Goal: Information Seeking & Learning: Learn about a topic

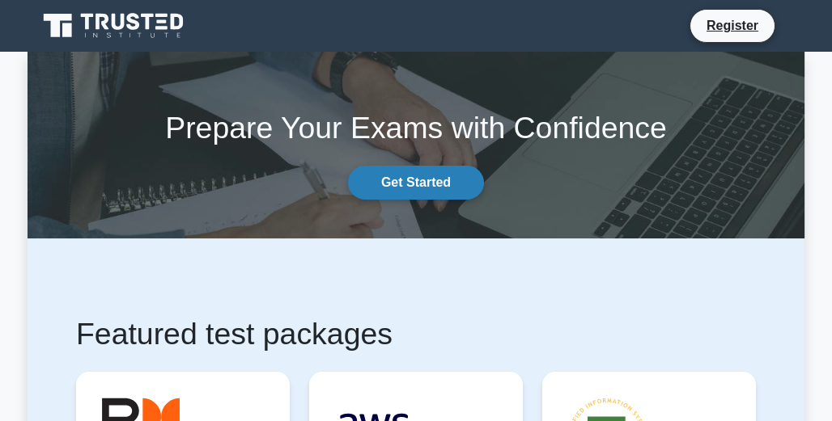
click at [404, 174] on link "Get Started" at bounding box center [416, 183] width 136 height 34
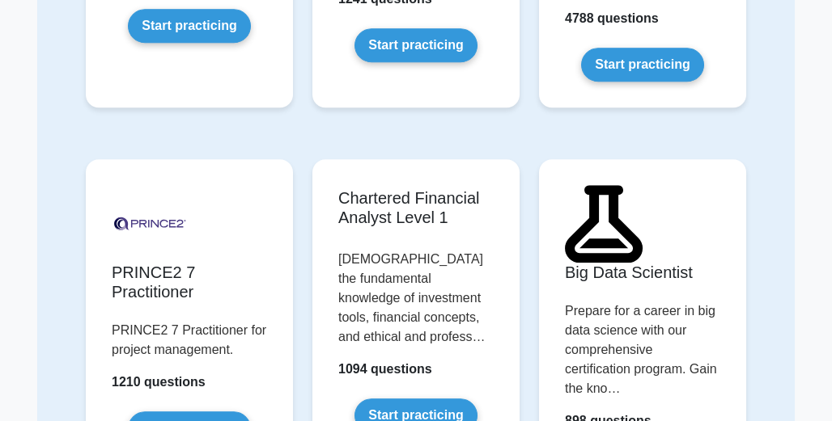
scroll to position [3929, 0]
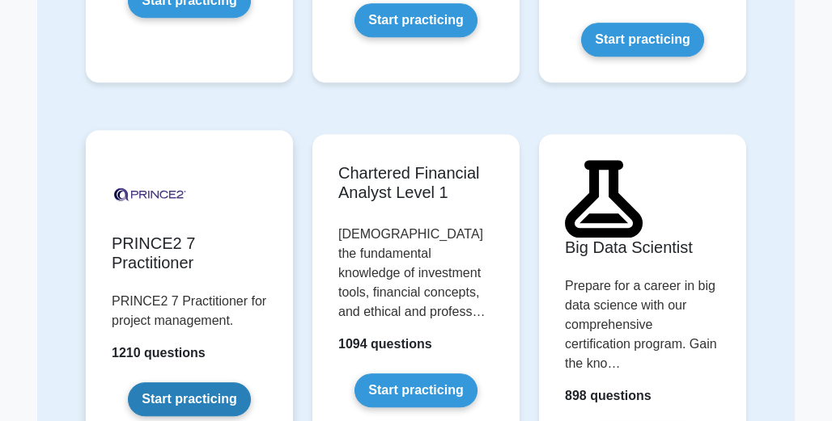
click at [187, 383] on link "Start practicing" at bounding box center [189, 400] width 122 height 34
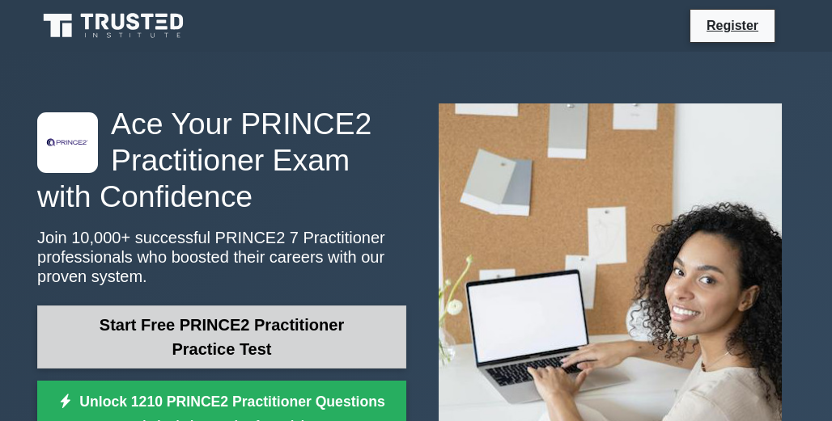
click at [250, 328] on link "Start Free PRINCE2 Practitioner Practice Test" at bounding box center [221, 337] width 369 height 63
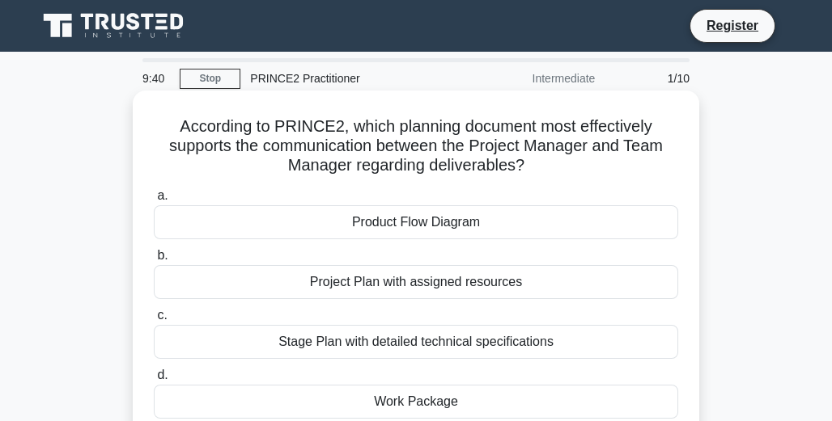
scroll to position [85, 0]
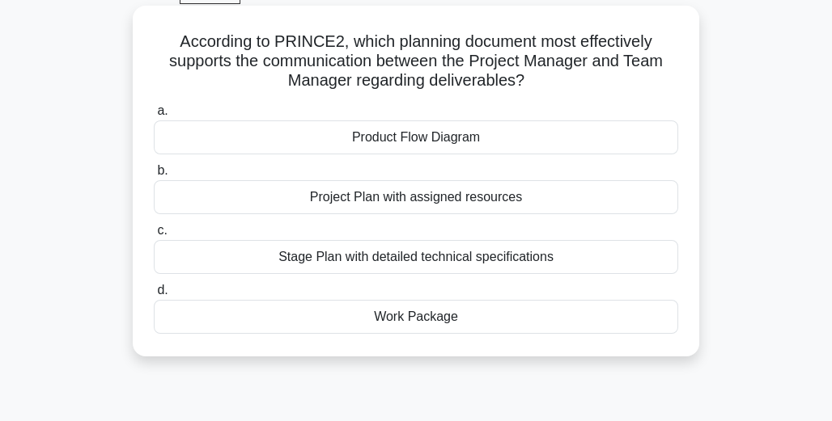
click at [421, 259] on div "Stage Plan with detailed technical specifications" at bounding box center [416, 257] width 524 height 34
click at [154, 236] on input "c. Stage Plan with detailed technical specifications" at bounding box center [154, 231] width 0 height 11
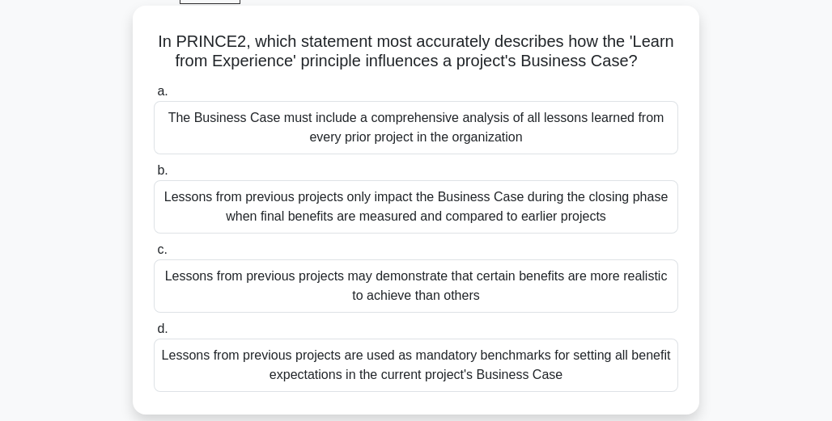
click at [462, 132] on div "The Business Case must include a comprehensive analysis of all lessons learned …" at bounding box center [416, 127] width 524 height 53
click at [154, 97] on input "a. The Business Case must include a comprehensive analysis of all lessons learn…" at bounding box center [154, 92] width 0 height 11
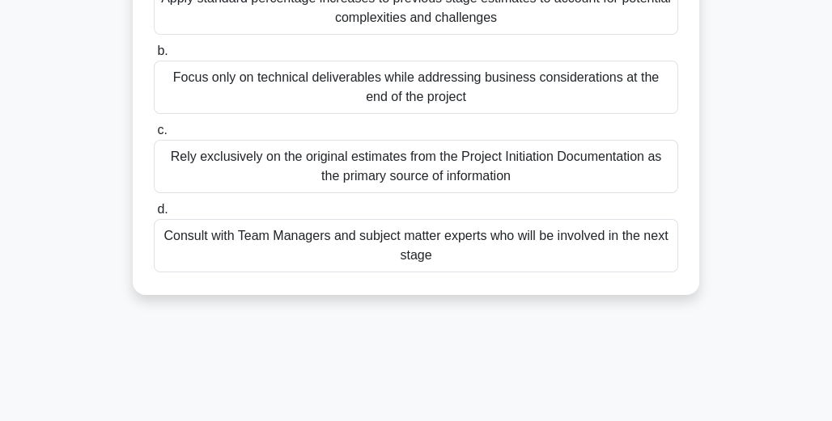
scroll to position [256, 0]
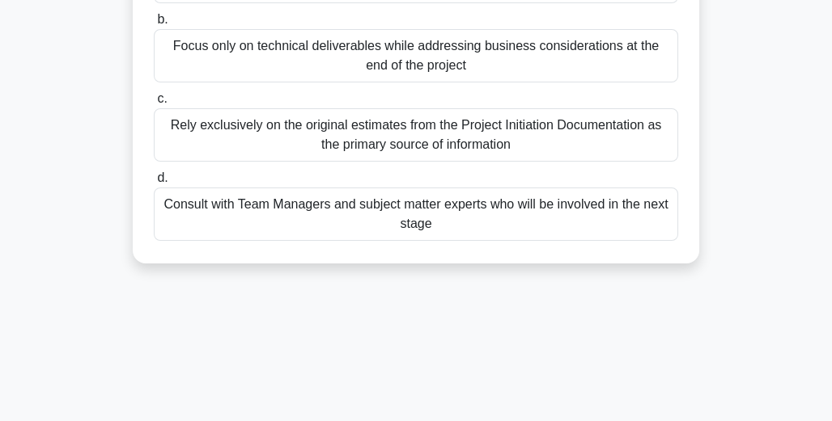
click at [497, 214] on div "Consult with Team Managers and subject matter experts who will be involved in t…" at bounding box center [416, 214] width 524 height 53
click at [154, 184] on input "d. Consult with Team Managers and subject matter experts who will be involved i…" at bounding box center [154, 178] width 0 height 11
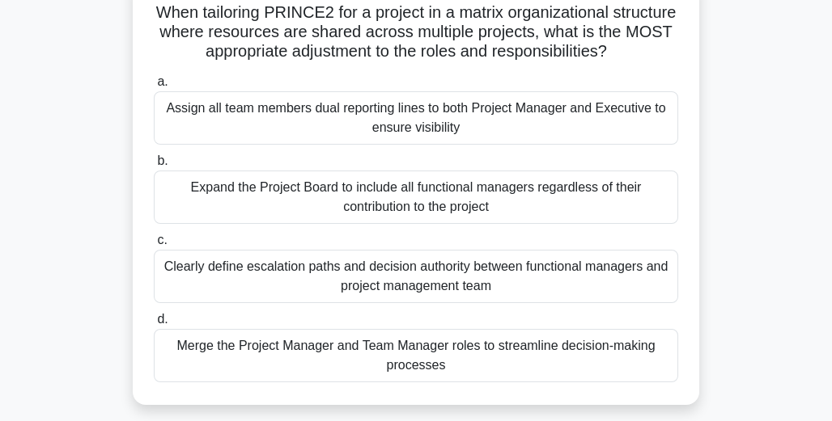
scroll to position [85, 0]
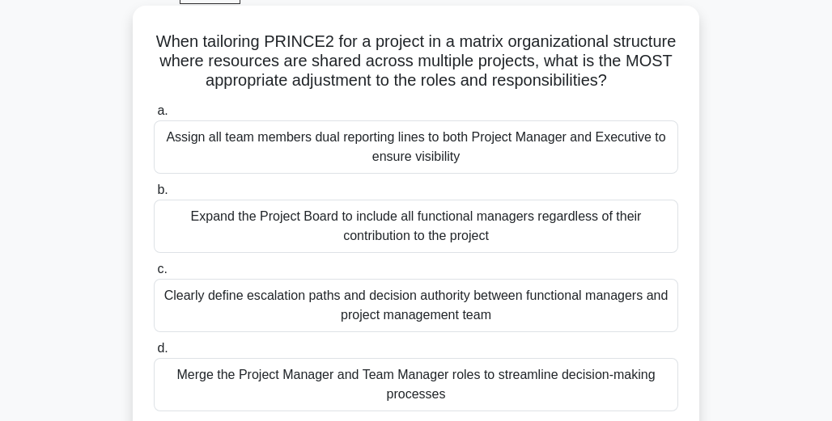
click at [452, 315] on div "Clearly define escalation paths and decision authority between functional manag…" at bounding box center [416, 305] width 524 height 53
click at [154, 275] on input "c. Clearly define escalation paths and decision authority between functional ma…" at bounding box center [154, 270] width 0 height 11
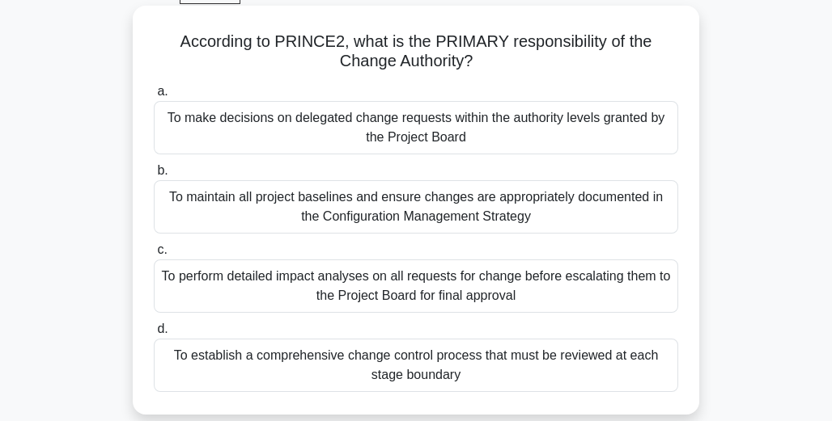
click at [472, 141] on div "To make decisions on delegated change requests within the authority levels gran…" at bounding box center [416, 127] width 524 height 53
click at [154, 97] on input "a. To make decisions on delegated change requests within the authority levels g…" at bounding box center [154, 92] width 0 height 11
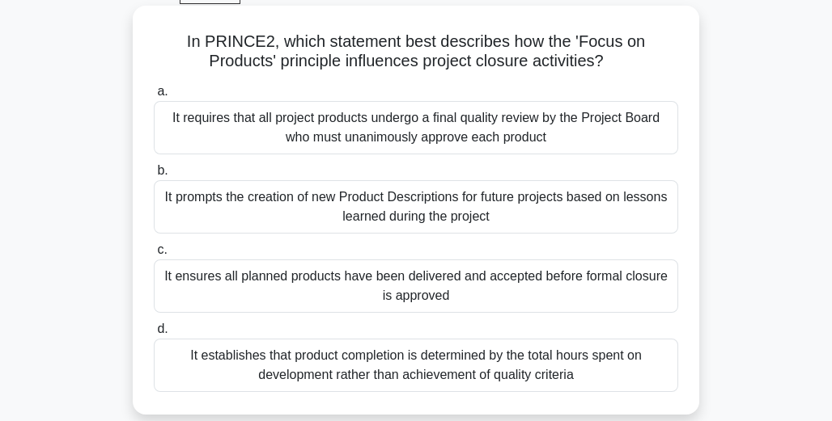
click at [478, 283] on div "It ensures all planned products have been delivered and accepted before formal …" at bounding box center [416, 286] width 524 height 53
click at [154, 256] on input "c. It ensures all planned products have been delivered and accepted before form…" at bounding box center [154, 250] width 0 height 11
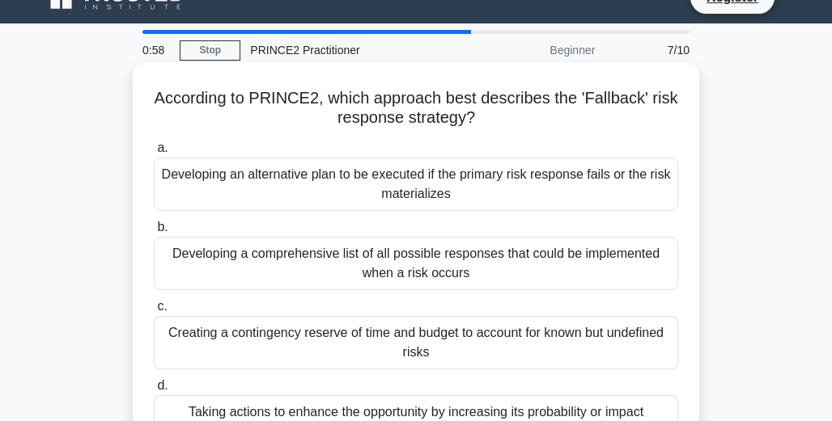
scroll to position [0, 0]
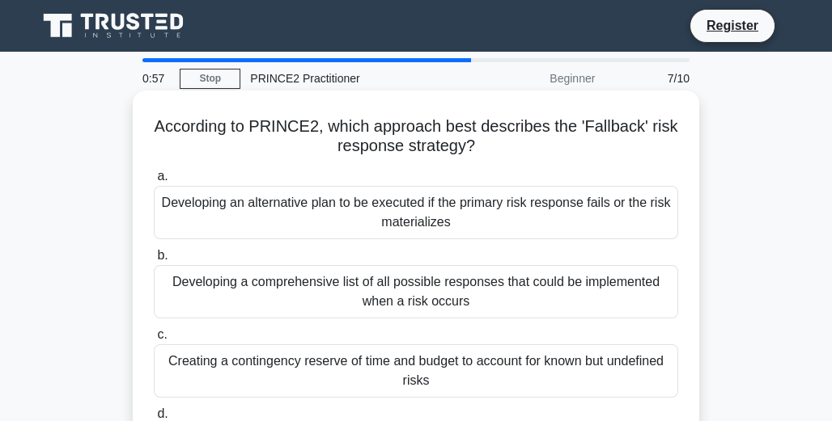
click at [383, 213] on div "Developing an alternative plan to be executed if the primary risk response fail…" at bounding box center [416, 212] width 524 height 53
click at [154, 182] on input "a. Developing an alternative plan to be executed if the primary risk response f…" at bounding box center [154, 176] width 0 height 11
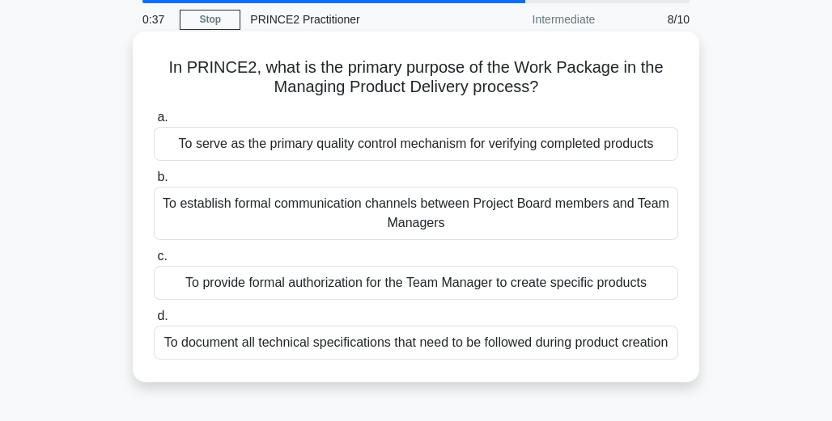
scroll to position [85, 0]
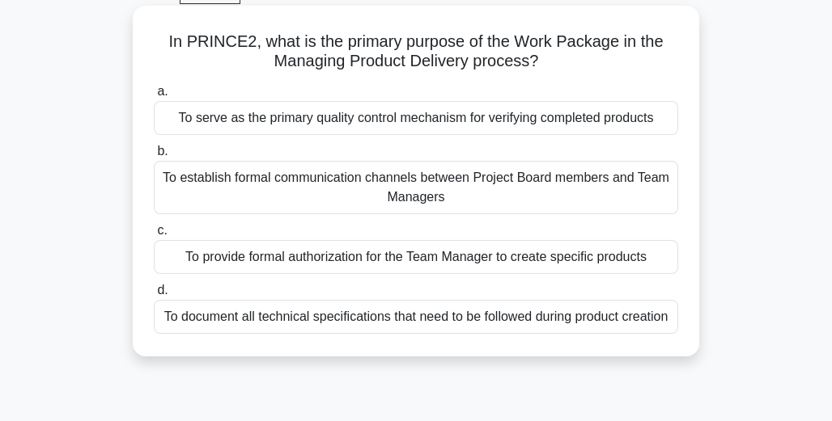
click at [455, 258] on div "To provide formal authorization for the Team Manager to create specific products" at bounding box center [416, 257] width 524 height 34
click at [154, 236] on input "c. To provide formal authorization for the Team Manager to create specific prod…" at bounding box center [154, 231] width 0 height 11
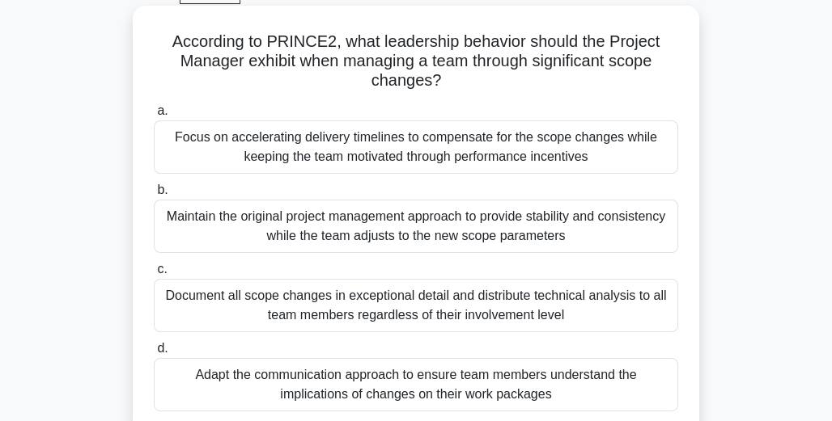
click at [443, 299] on div "Document all scope changes in exceptional detail and distribute technical analy…" at bounding box center [416, 305] width 524 height 53
click at [154, 275] on input "c. Document all scope changes in exceptional detail and distribute technical an…" at bounding box center [154, 270] width 0 height 11
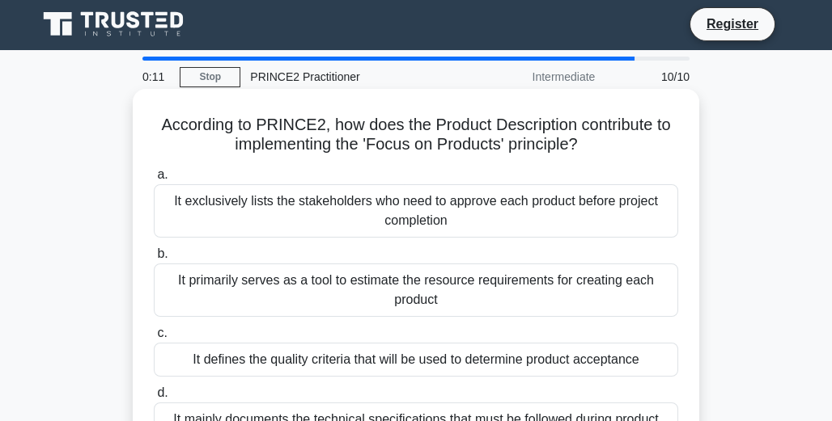
scroll to position [0, 0]
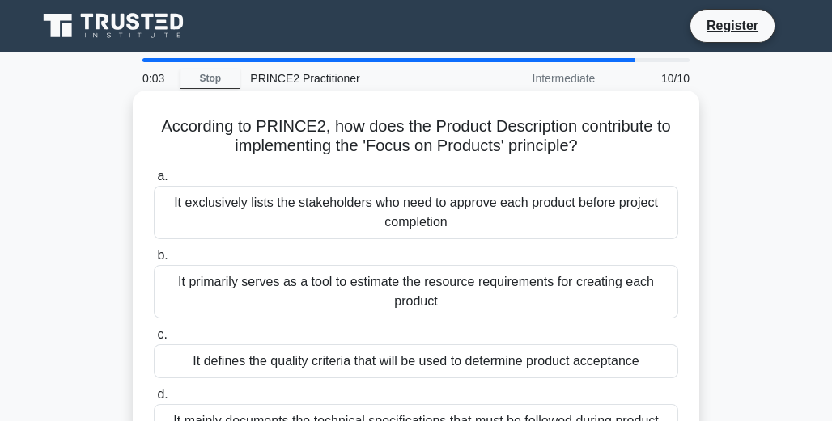
click at [369, 223] on div "It exclusively lists the stakeholders who need to approve each product before p…" at bounding box center [416, 212] width 524 height 53
click at [154, 182] on input "a. It exclusively lists the stakeholders who need to approve each product befor…" at bounding box center [154, 176] width 0 height 11
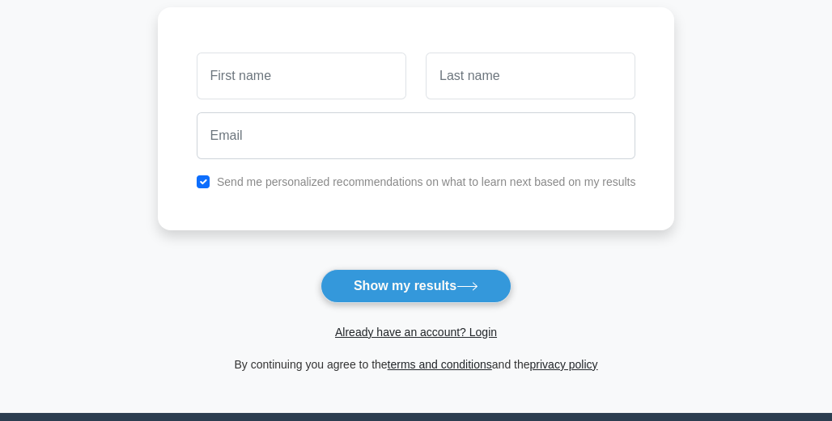
scroll to position [256, 0]
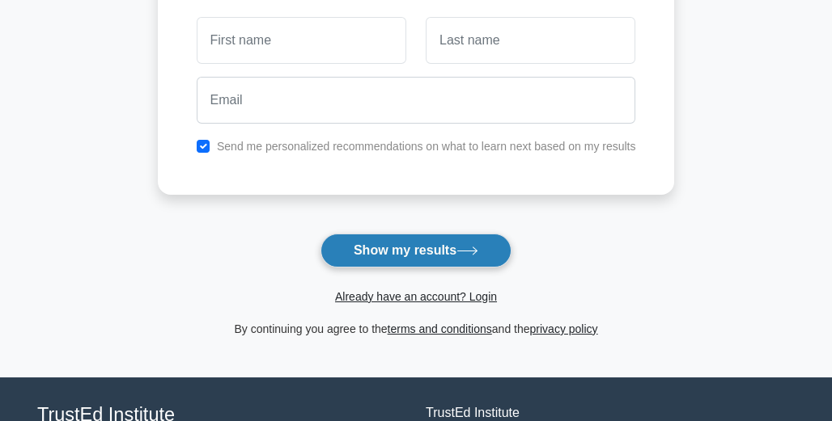
click at [393, 256] on button "Show my results" at bounding box center [415, 251] width 191 height 34
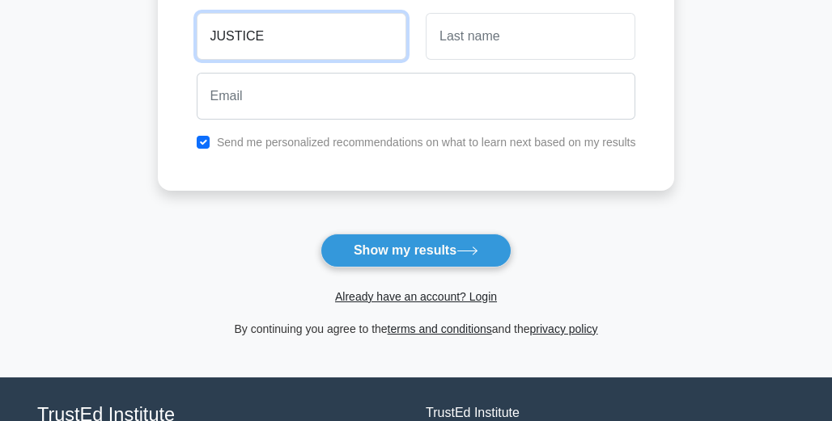
type input "JUSTICE"
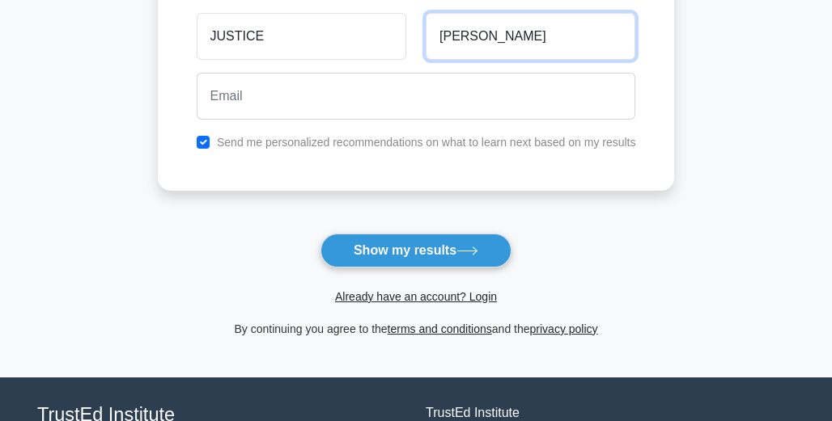
type input "MERRICK"
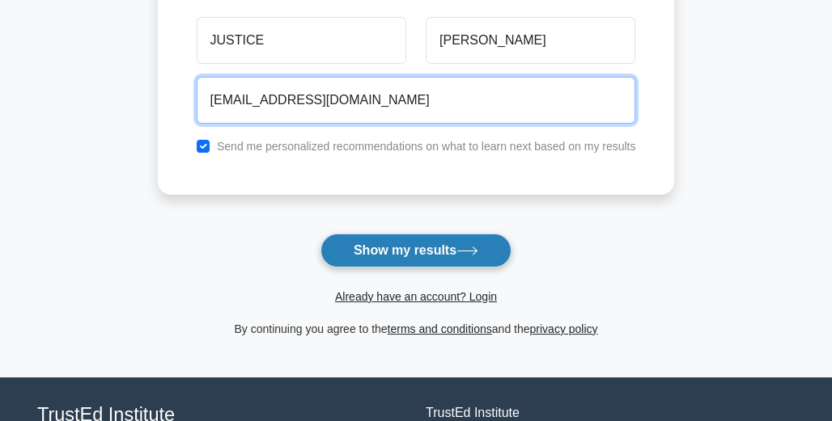
type input "justicemerrick265@gmail.com"
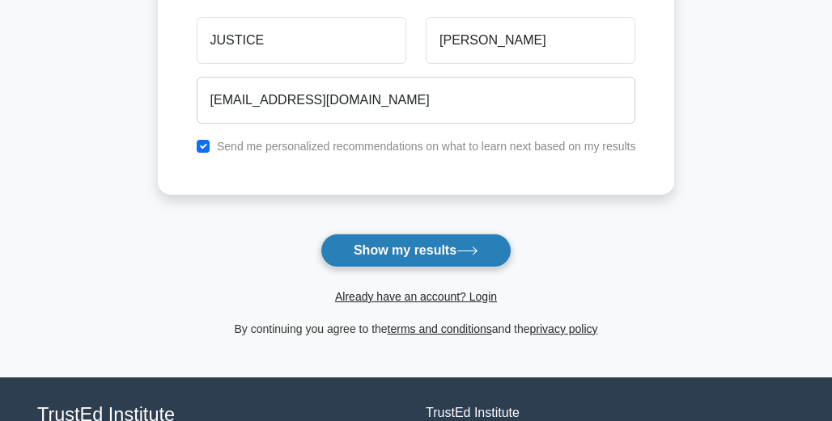
click at [413, 255] on button "Show my results" at bounding box center [415, 251] width 191 height 34
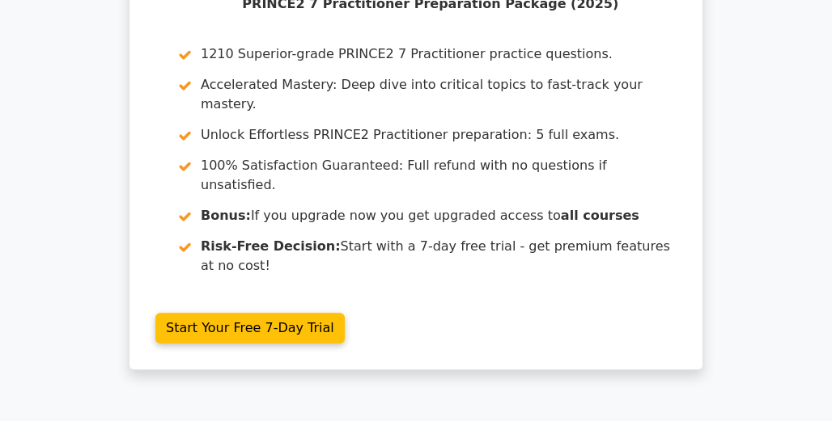
scroll to position [2851, 0]
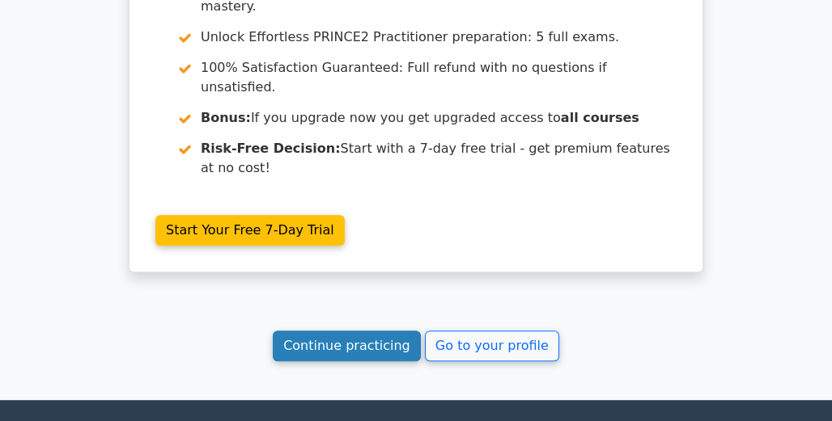
click at [385, 331] on link "Continue practicing" at bounding box center [347, 346] width 148 height 31
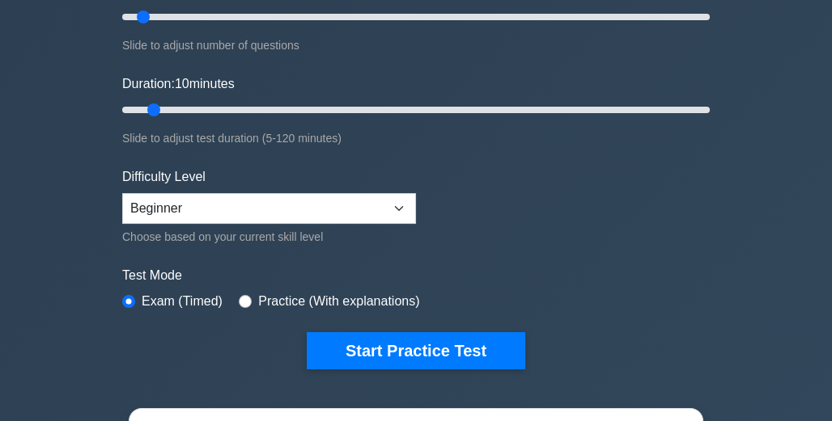
scroll to position [256, 0]
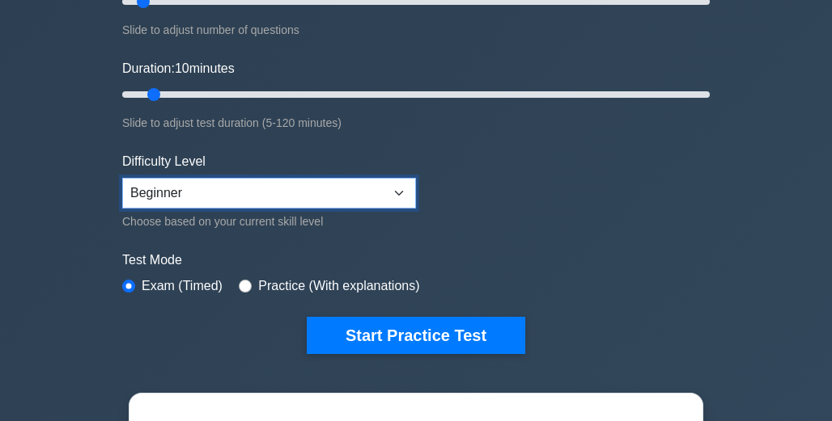
click at [375, 184] on select "Beginner Intermediate Expert" at bounding box center [269, 193] width 294 height 31
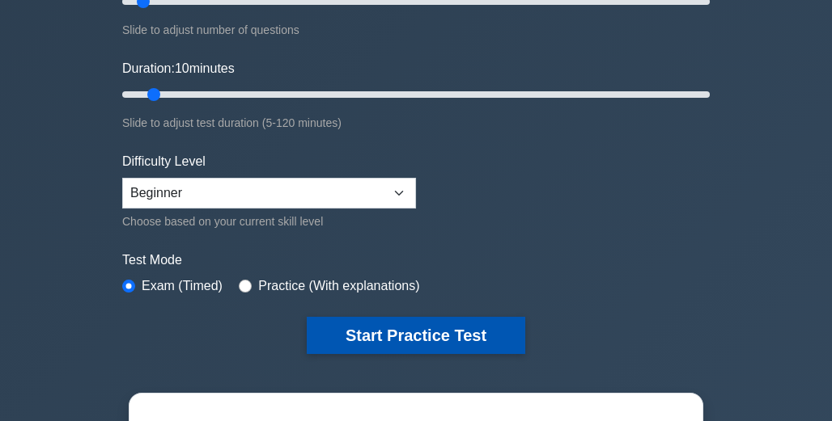
click at [413, 328] on button "Start Practice Test" at bounding box center [416, 335] width 218 height 37
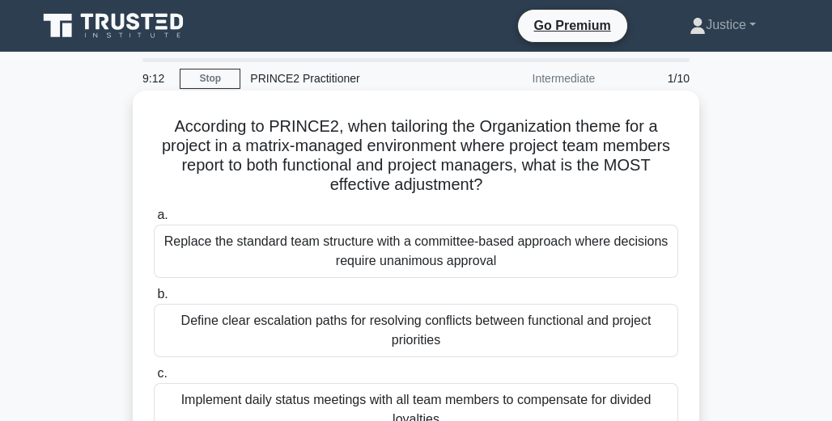
scroll to position [85, 0]
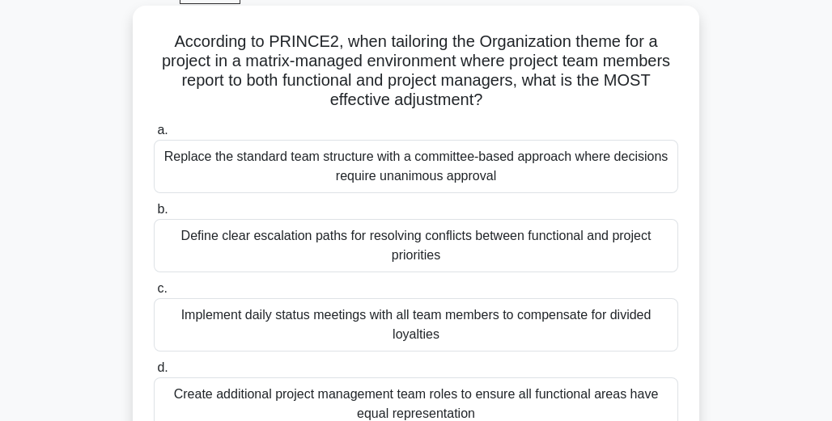
click at [394, 327] on div "Implement daily status meetings with all team members to compensate for divided…" at bounding box center [416, 324] width 524 height 53
click at [154, 294] on input "c. Implement daily status meetings with all team members to compensate for divi…" at bounding box center [154, 289] width 0 height 11
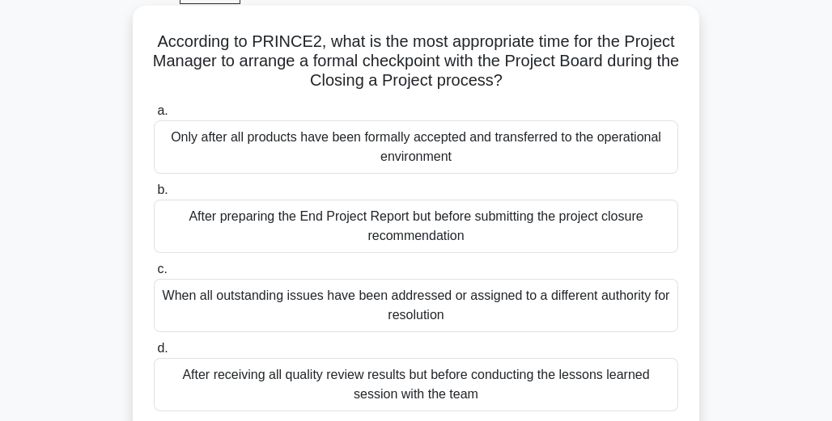
scroll to position [0, 0]
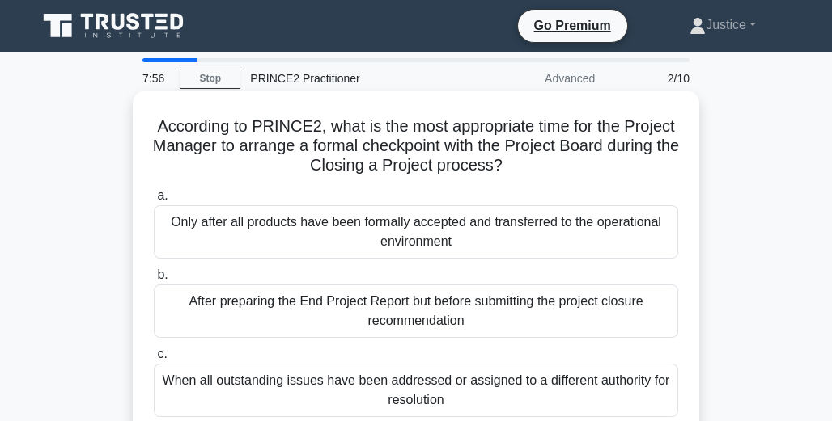
click at [481, 243] on div "Only after all products have been formally accepted and transferred to the oper…" at bounding box center [416, 231] width 524 height 53
click at [154, 201] on input "a. Only after all products have been formally accepted and transferred to the o…" at bounding box center [154, 196] width 0 height 11
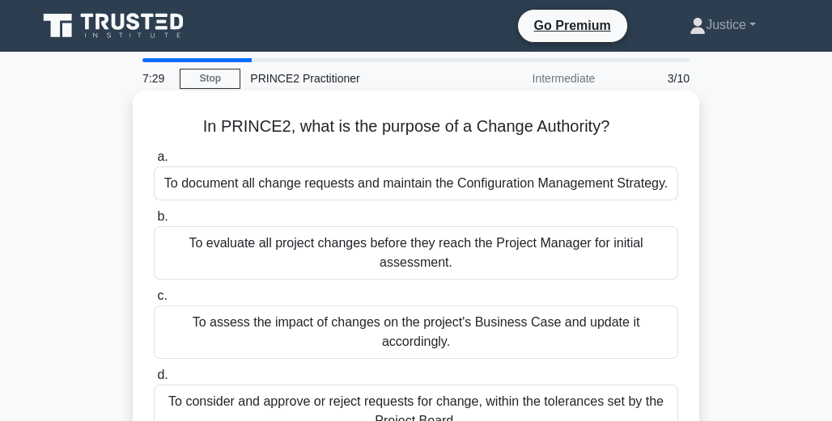
click at [377, 192] on div "To document all change requests and maintain the Configuration Management Strat…" at bounding box center [416, 184] width 524 height 34
click at [154, 163] on input "a. To document all change requests and maintain the Configuration Management St…" at bounding box center [154, 157] width 0 height 11
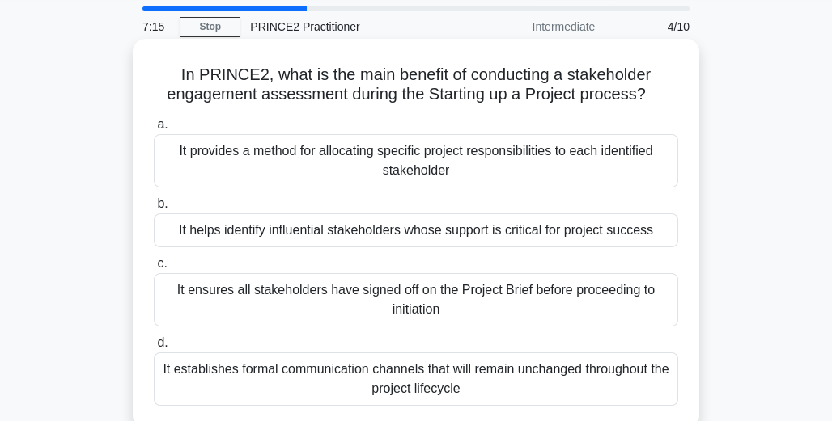
scroll to position [85, 0]
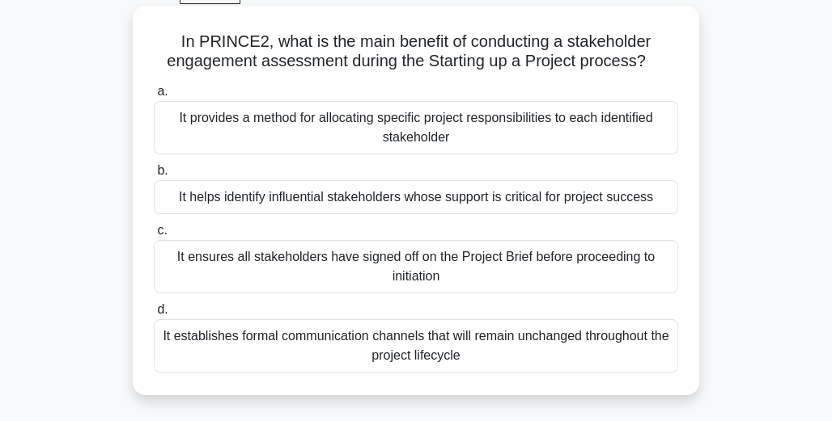
click at [505, 267] on div "It ensures all stakeholders have signed off on the Project Brief before proceed…" at bounding box center [416, 266] width 524 height 53
click at [154, 236] on input "c. It ensures all stakeholders have signed off on the Project Brief before proc…" at bounding box center [154, 231] width 0 height 11
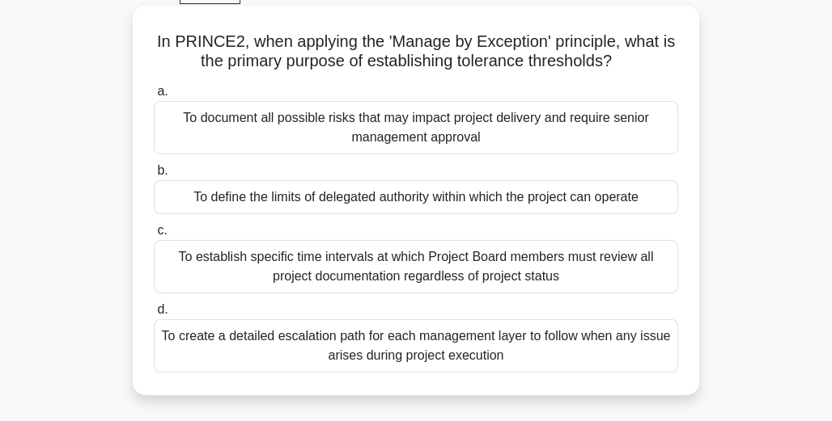
click at [491, 136] on div "To document all possible risks that may impact project delivery and require sen…" at bounding box center [416, 127] width 524 height 53
click at [154, 97] on input "a. To document all possible risks that may impact project delivery and require …" at bounding box center [154, 92] width 0 height 11
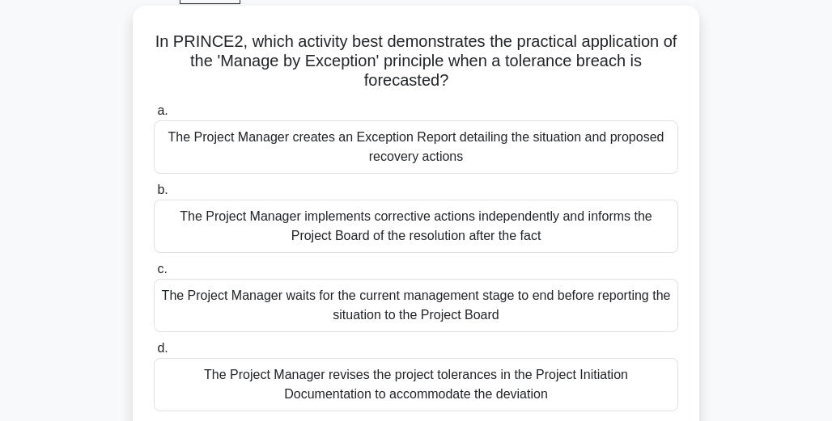
click at [460, 146] on div "The Project Manager creates an Exception Report detailing the situation and pro…" at bounding box center [416, 147] width 524 height 53
click at [154, 116] on input "a. The Project Manager creates an Exception Report detailing the situation and …" at bounding box center [154, 111] width 0 height 11
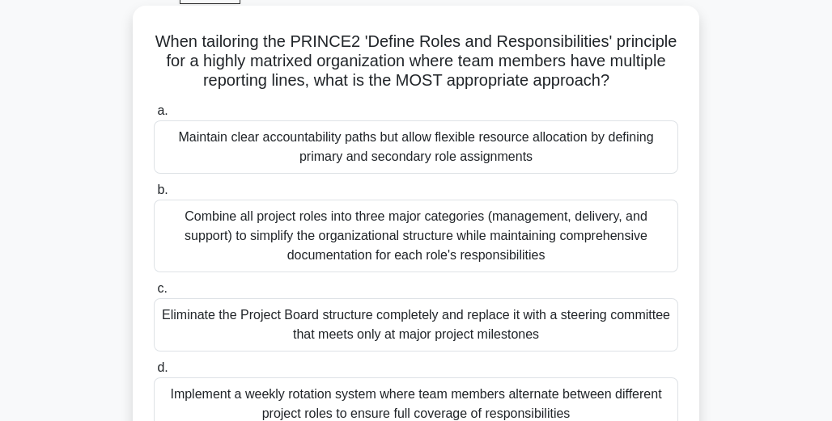
click at [436, 148] on div "Maintain clear accountability paths but allow flexible resource allocation by d…" at bounding box center [416, 147] width 524 height 53
click at [154, 116] on input "a. Maintain clear accountability paths but allow flexible resource allocation b…" at bounding box center [154, 111] width 0 height 11
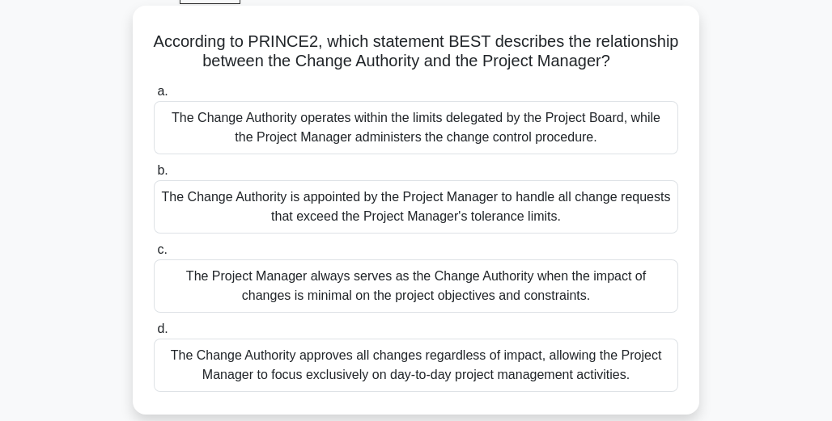
click at [396, 133] on div "The Change Authority operates within the limits delegated by the Project Board,…" at bounding box center [416, 127] width 524 height 53
click at [154, 97] on input "a. The Change Authority operates within the limits delegated by the Project Boa…" at bounding box center [154, 92] width 0 height 11
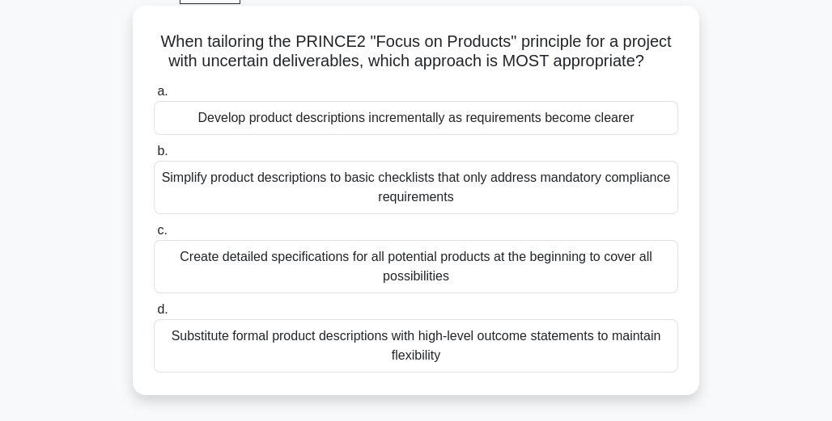
click at [403, 266] on div "Create detailed specifications for all potential products at the beginning to c…" at bounding box center [416, 266] width 524 height 53
click at [154, 236] on input "c. Create detailed specifications for all potential products at the beginning t…" at bounding box center [154, 231] width 0 height 11
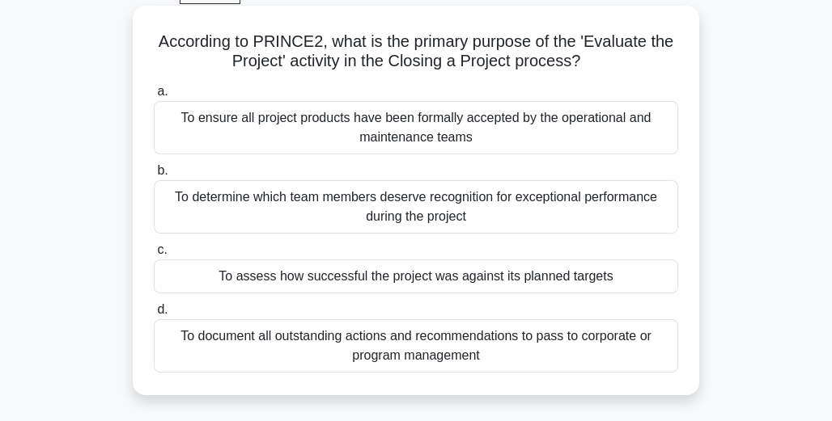
click at [392, 269] on div "To assess how successful the project was against its planned targets" at bounding box center [416, 277] width 524 height 34
click at [154, 256] on input "c. To assess how successful the project was against its planned targets" at bounding box center [154, 250] width 0 height 11
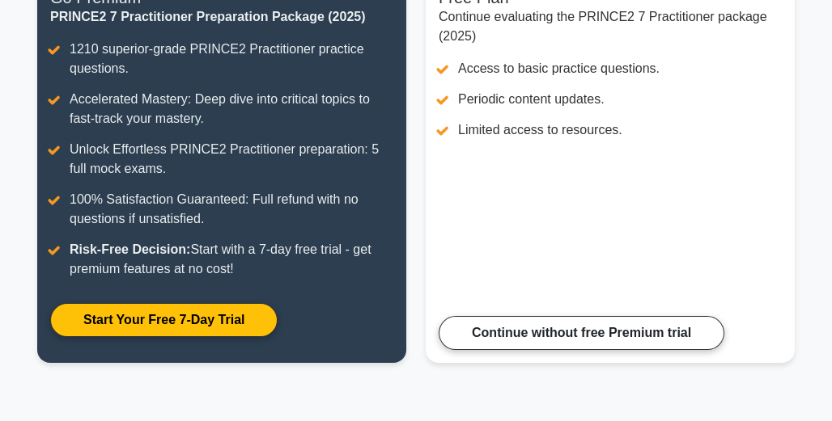
scroll to position [256, 0]
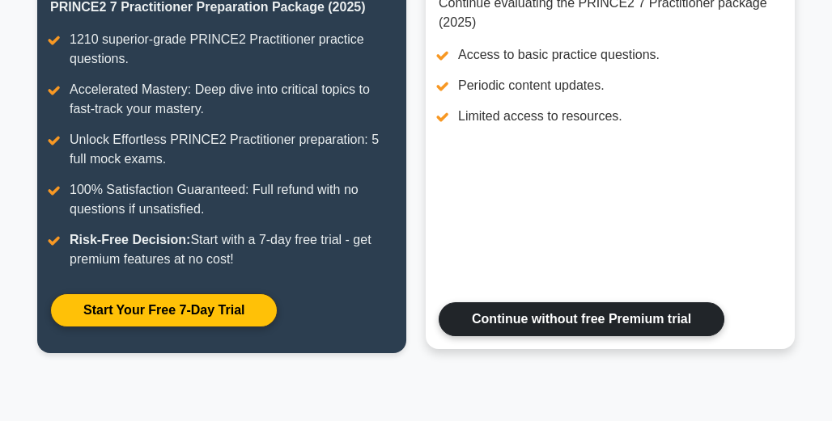
click at [476, 313] on link "Continue without free Premium trial" at bounding box center [581, 320] width 286 height 34
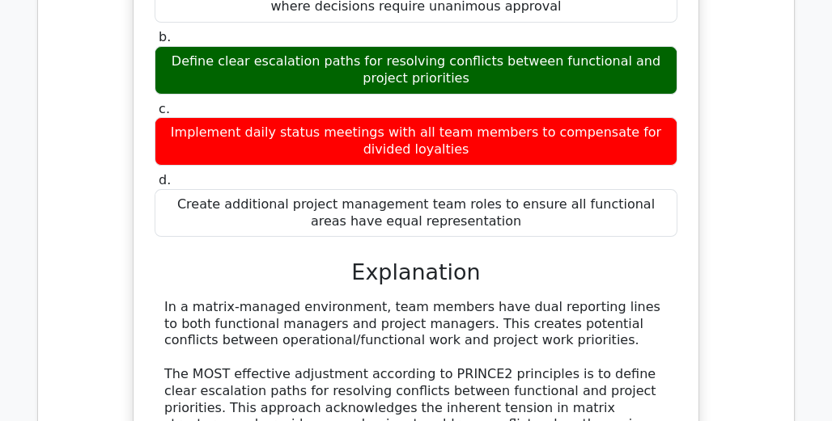
scroll to position [1366, 0]
